Goal: Check status: Check status

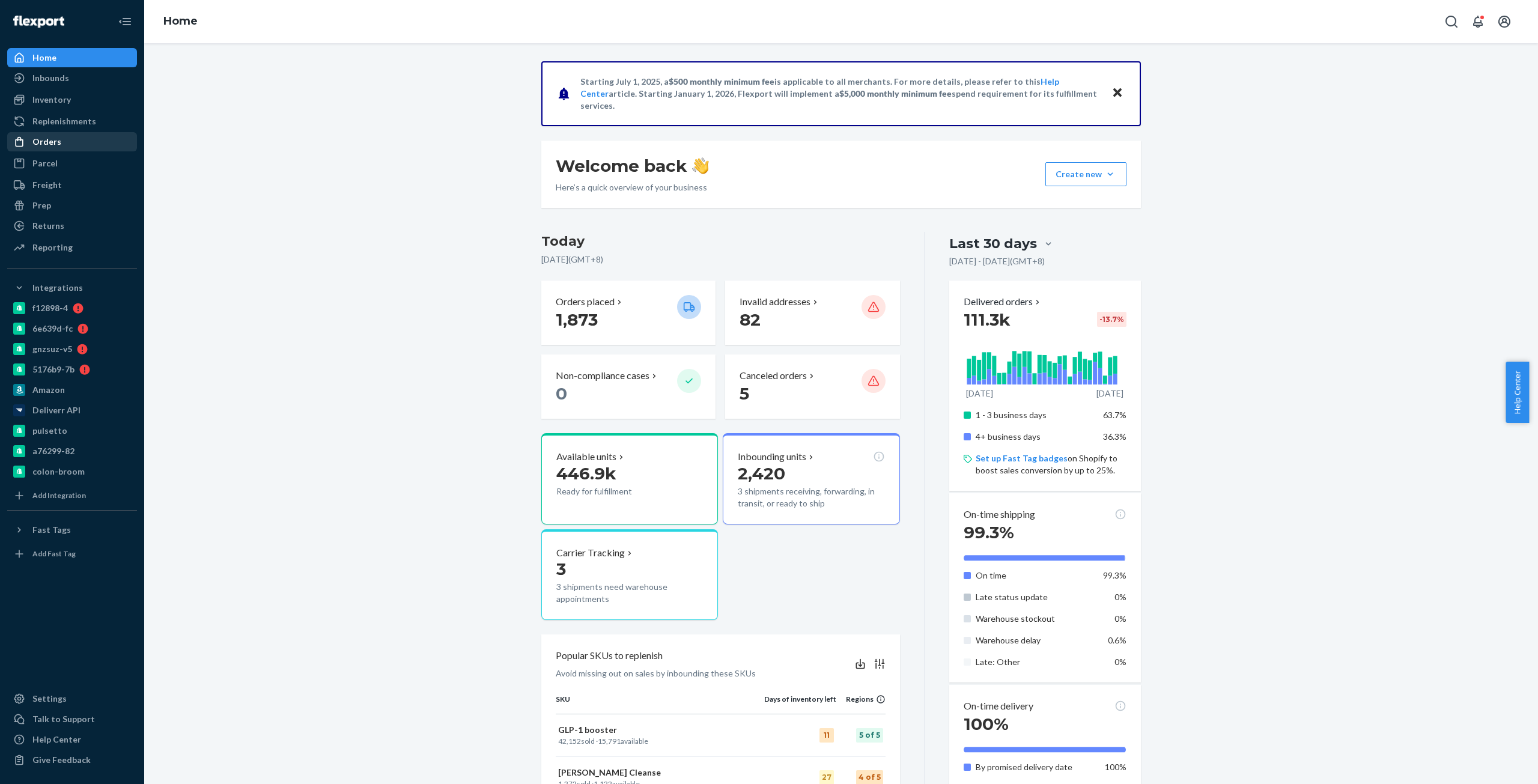
click at [40, 146] on div "Orders" at bounding box center [46, 141] width 29 height 12
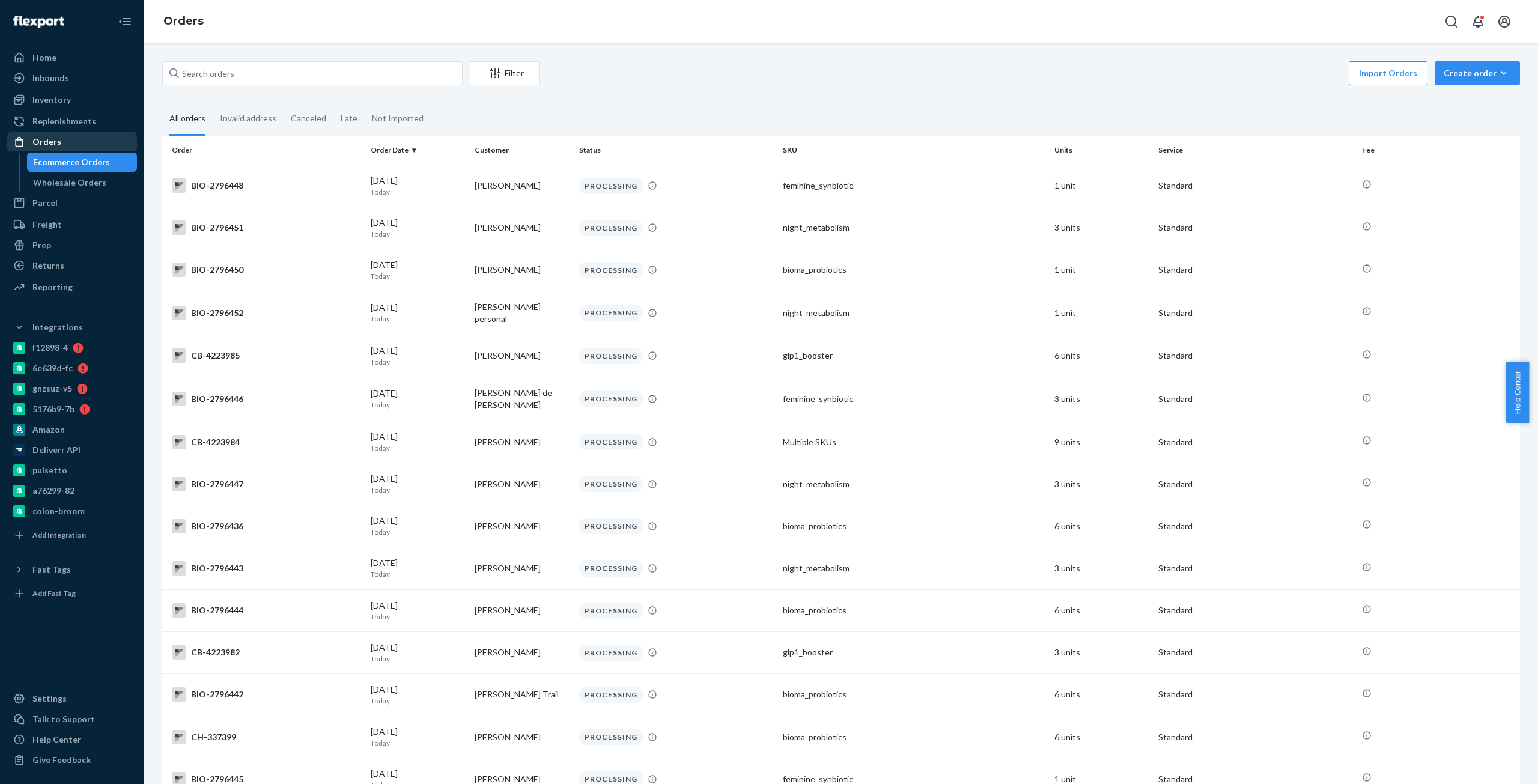
click at [48, 133] on link "Orders" at bounding box center [72, 141] width 130 height 20
click at [50, 134] on div "Orders" at bounding box center [72, 142] width 127 height 17
click at [283, 78] on input "text" at bounding box center [312, 73] width 300 height 24
paste input "2530284"
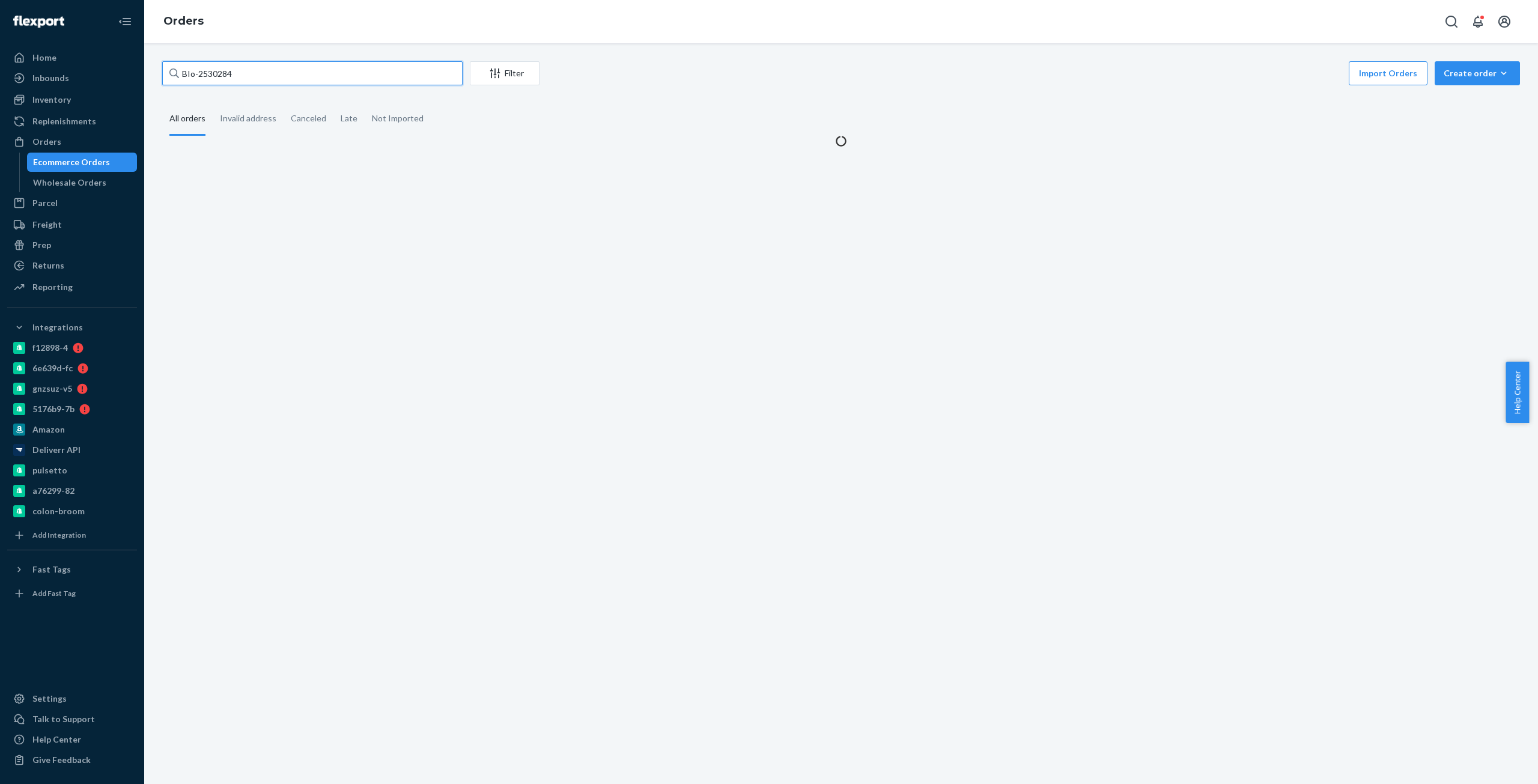
type input "BIo-2530284"
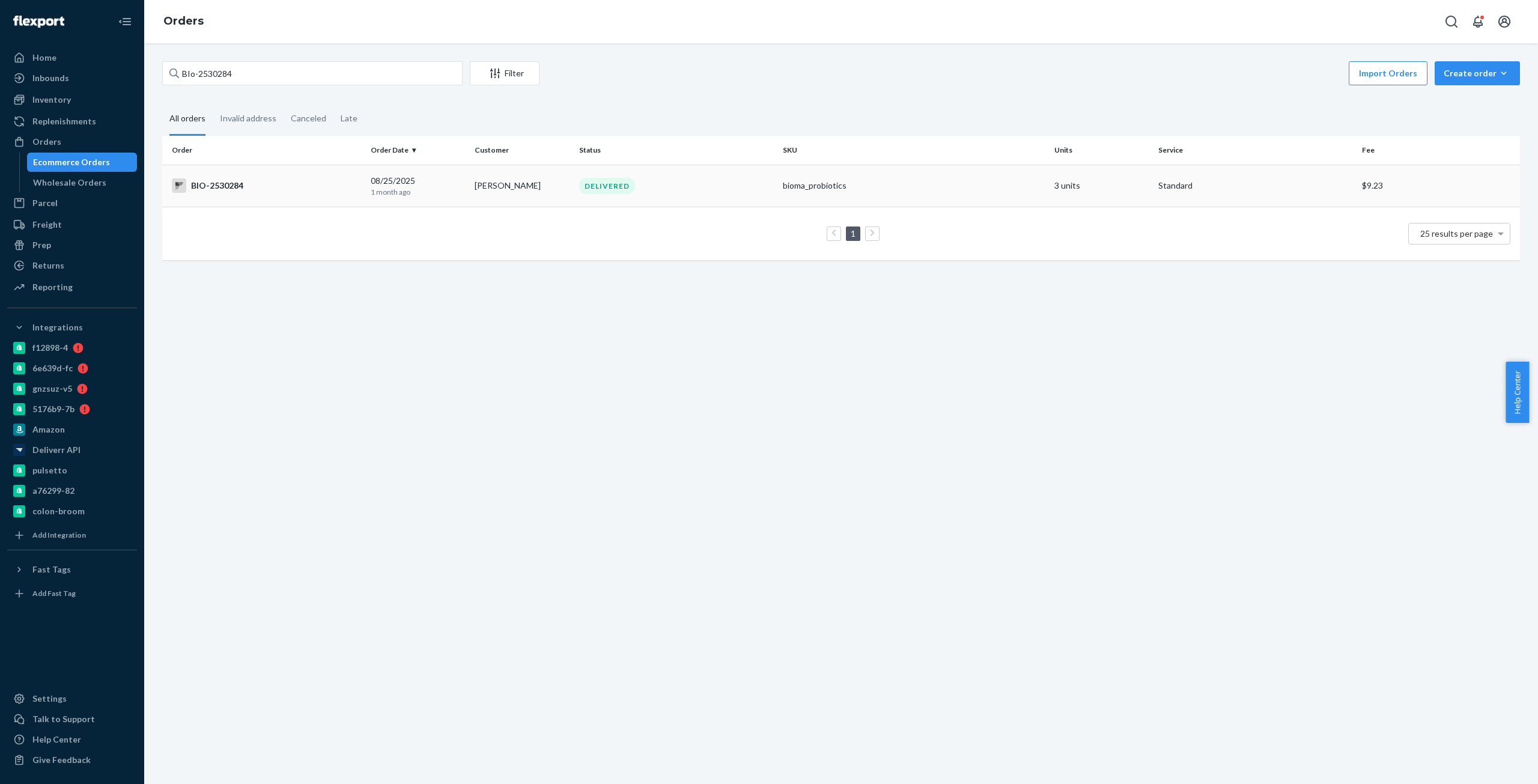
click at [206, 175] on td "BIO-2530284" at bounding box center [264, 186] width 203 height 42
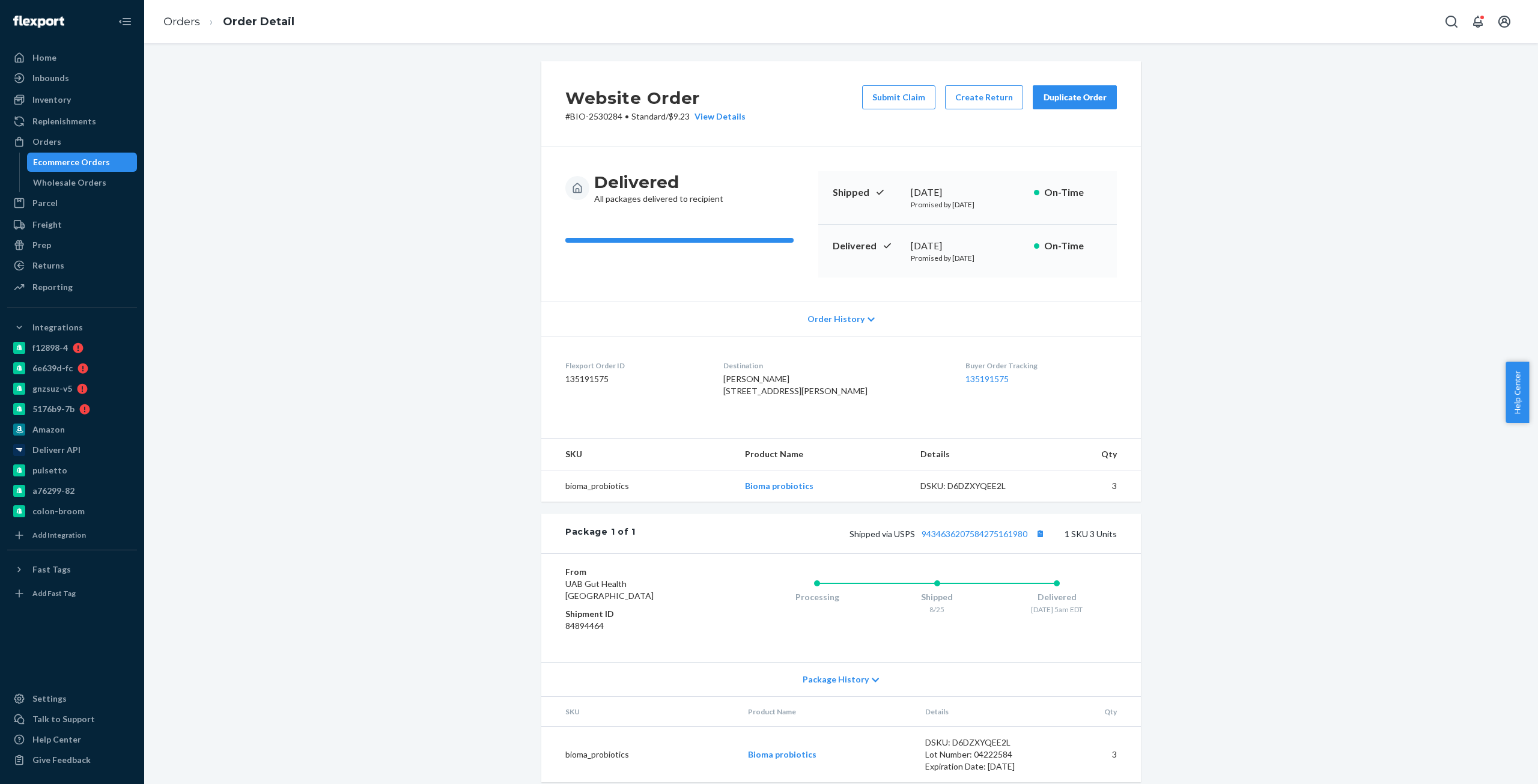
click at [927, 252] on p "Promised by [DATE]" at bounding box center [967, 257] width 113 height 10
click at [927, 248] on div "[DATE]" at bounding box center [967, 246] width 113 height 14
copy div "[DATE]"
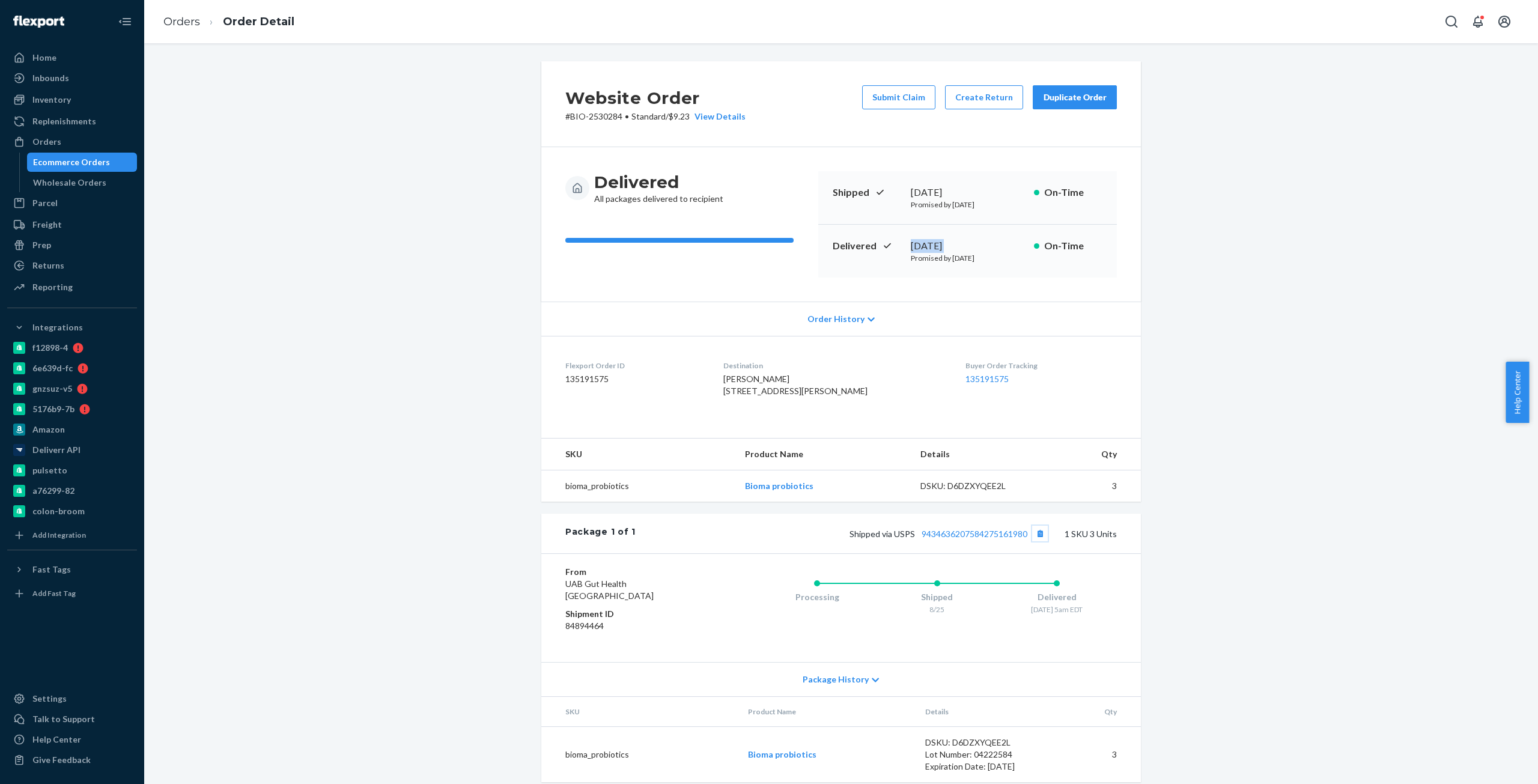
drag, startPoint x: 1029, startPoint y: 557, endPoint x: 938, endPoint y: 579, distance: 93.6
click at [940, 579] on div "Package 1 of 1 Shipped via USPS 9434636207584275161980 1 SKU 3 Units From [GEOG…" at bounding box center [841, 647] width 600 height 268
copy link "9434636207584275161980"
drag, startPoint x: 486, startPoint y: 176, endPoint x: 462, endPoint y: 159, distance: 29.4
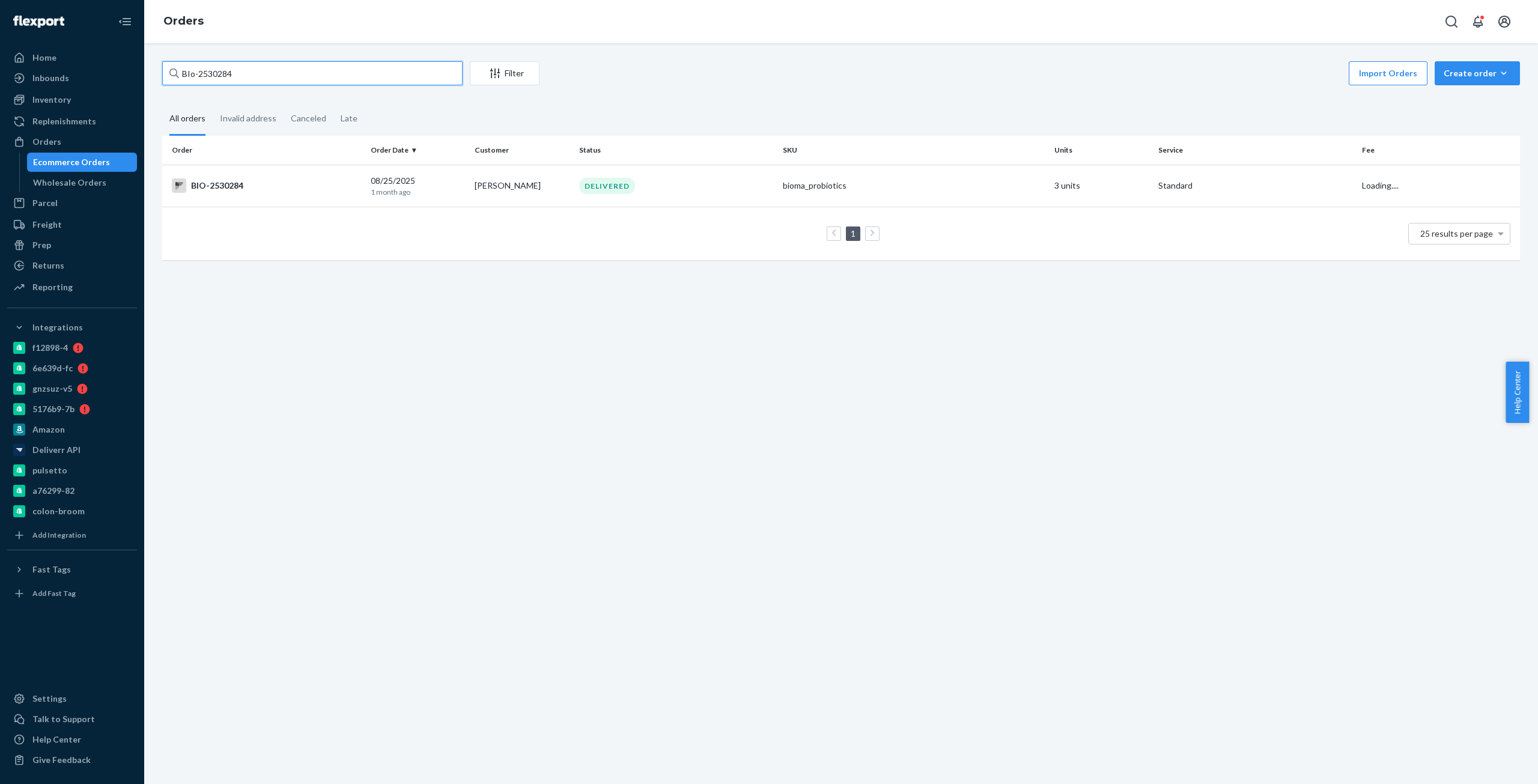
click at [210, 69] on input "BIo-2530284" at bounding box center [312, 73] width 300 height 24
paste input "758662"
type input "BIo-2758662"
click at [275, 180] on div "BIO-2758662" at bounding box center [267, 185] width 189 height 14
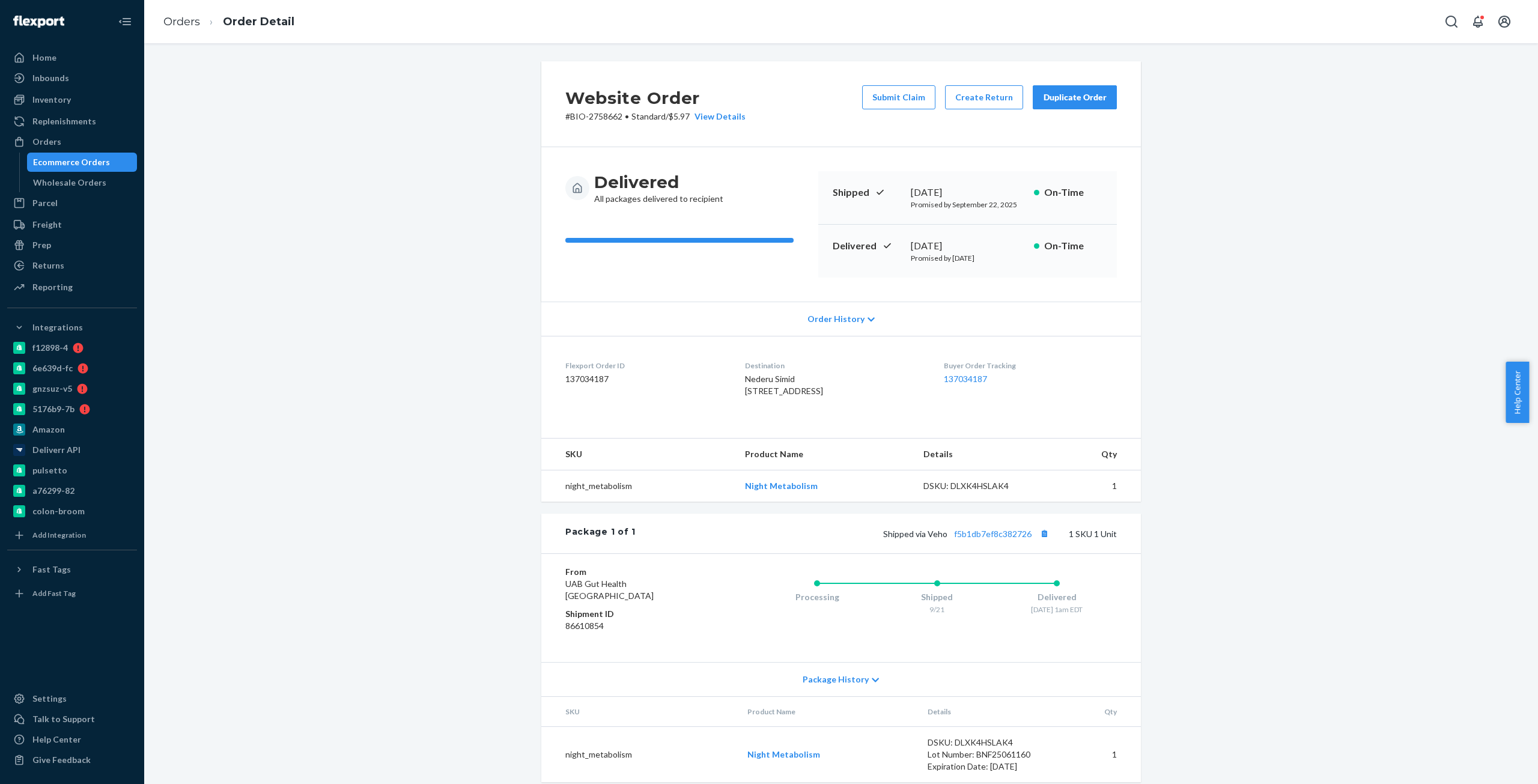
click at [590, 116] on p "# BIO-2758662 • Standard / $5.97 View Details" at bounding box center [655, 116] width 181 height 12
drag, startPoint x: 590, startPoint y: 116, endPoint x: 566, endPoint y: 118, distance: 24.1
click at [588, 116] on p "# BIO-2758662 • Standard / $5.97 View Details" at bounding box center [655, 116] width 181 height 12
click at [571, 115] on p "# BIO-2758662 • Standard / $5.97 View Details" at bounding box center [655, 116] width 181 height 12
copy p "BIO-2758662"
